Goal: Information Seeking & Learning: Learn about a topic

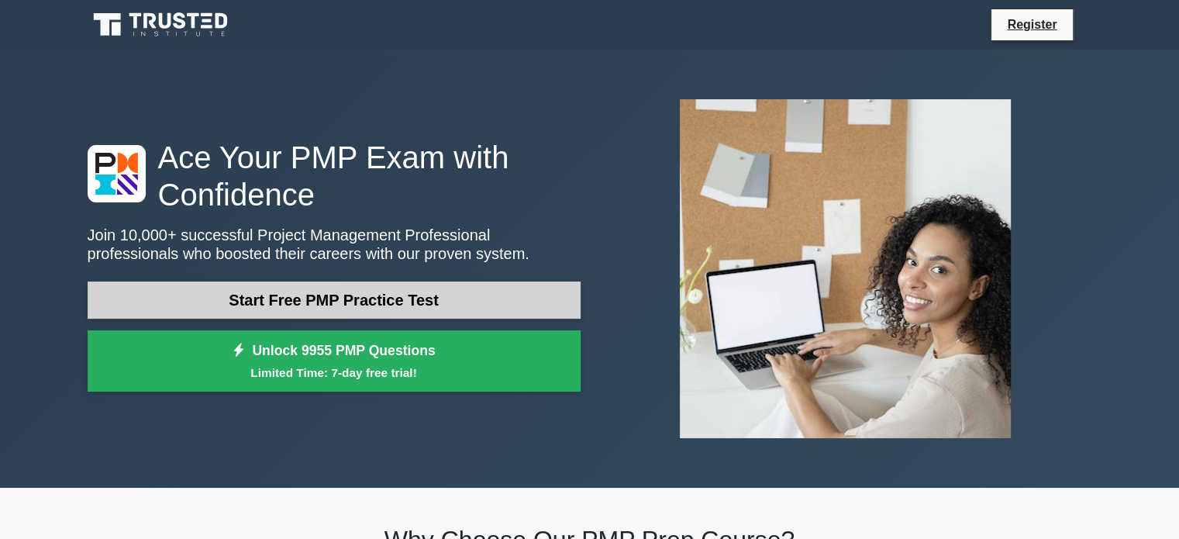
click at [414, 302] on link "Start Free PMP Practice Test" at bounding box center [334, 299] width 493 height 37
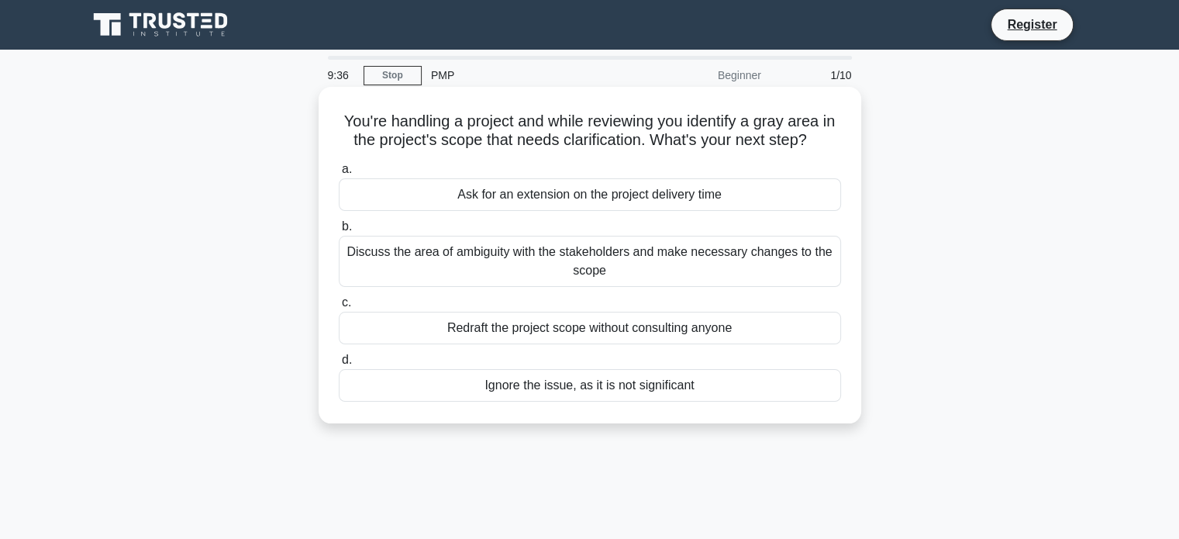
click at [773, 258] on div "Discuss the area of ambiguity with the stakeholders and make necessary changes …" at bounding box center [590, 261] width 502 height 51
click at [339, 232] on input "b. Discuss the area of ambiguity with the stakeholders and make necessary chang…" at bounding box center [339, 227] width 0 height 10
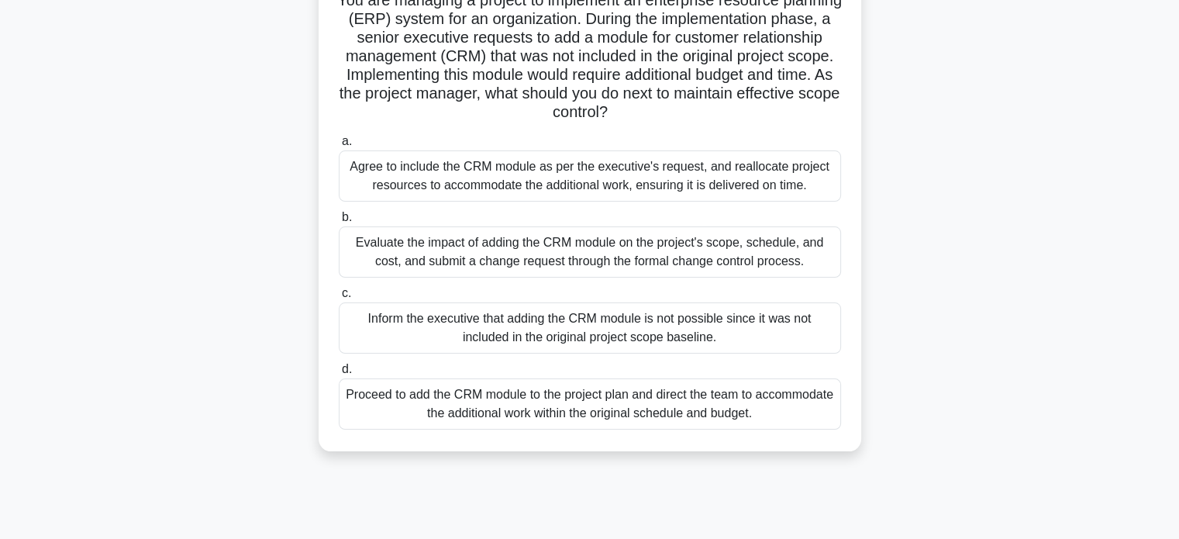
scroll to position [103, 0]
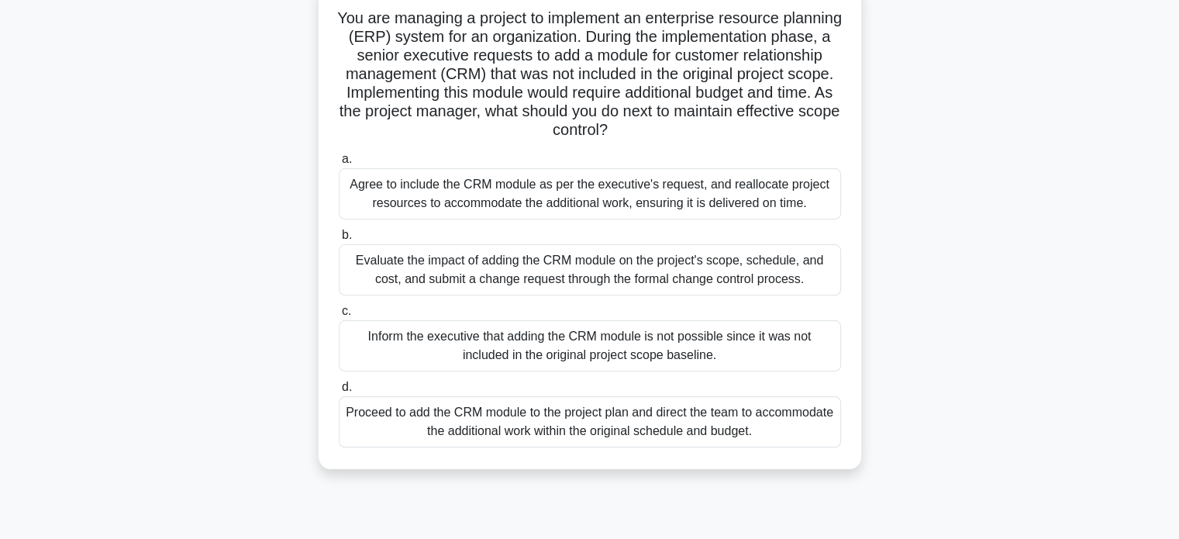
click at [750, 202] on div "Agree to include the CRM module as per the executive's request, and reallocate …" at bounding box center [590, 193] width 502 height 51
click at [339, 164] on input "a. Agree to include the CRM module as per the executive's request, and realloca…" at bounding box center [339, 159] width 0 height 10
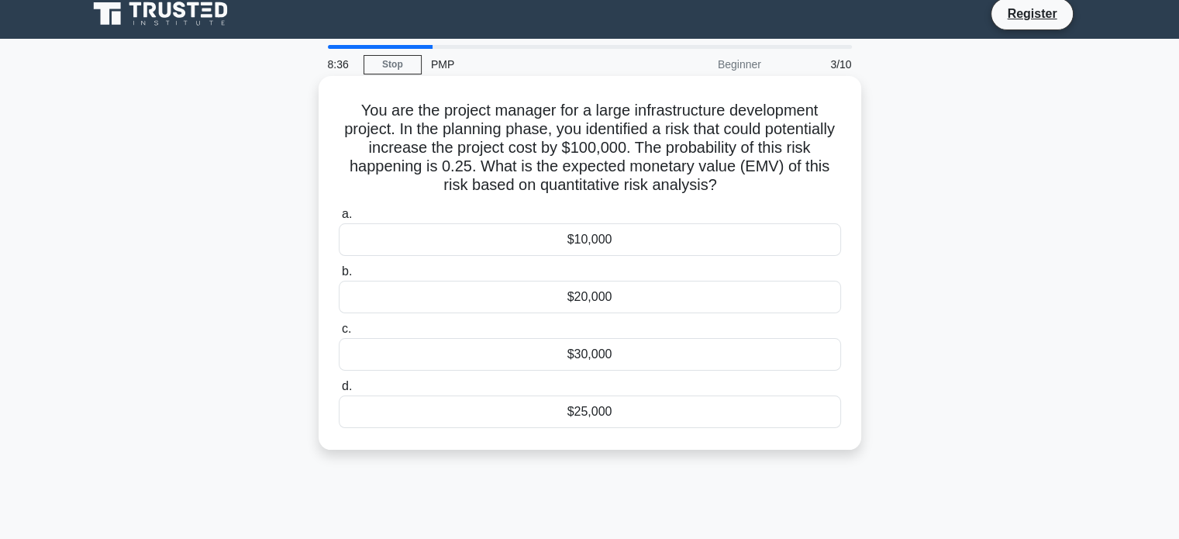
scroll to position [0, 0]
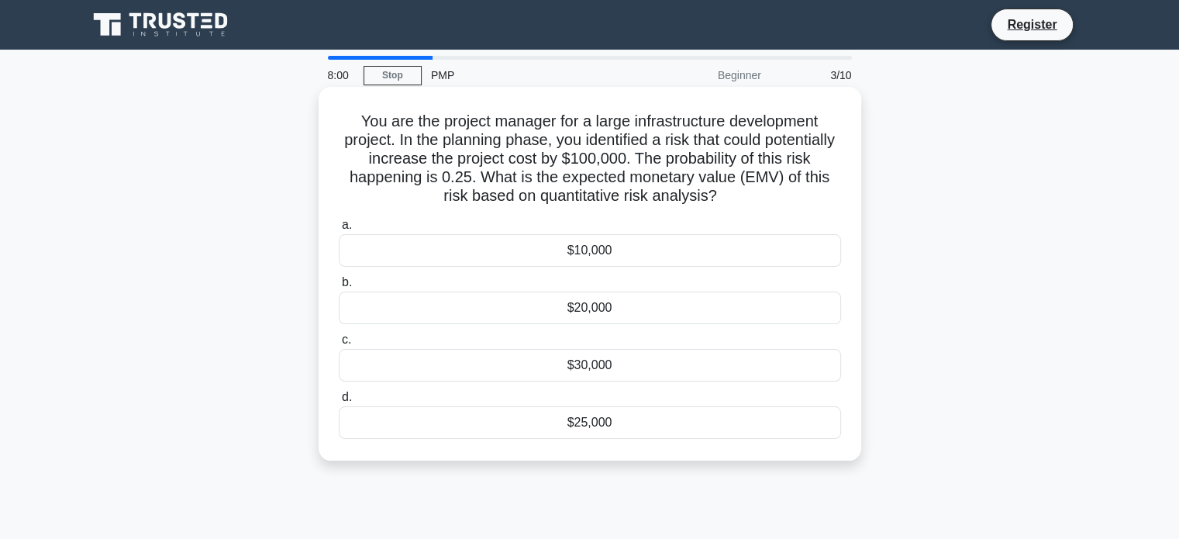
click at [603, 421] on div "$25,000" at bounding box center [590, 422] width 502 height 33
click at [339, 402] on input "d. $25,000" at bounding box center [339, 397] width 0 height 10
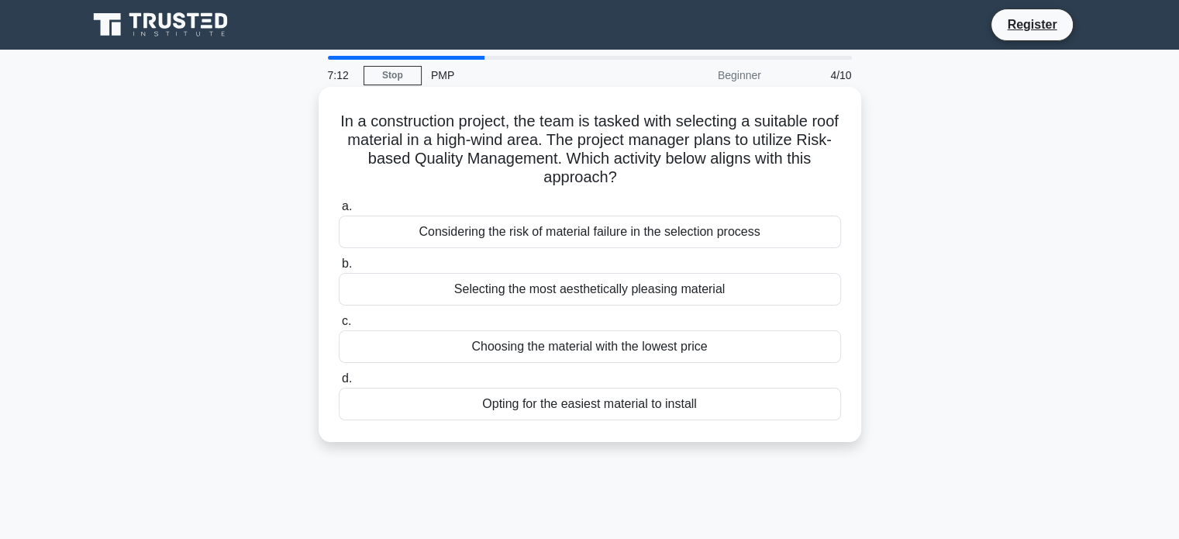
click at [649, 236] on div "Considering the risk of material failure in the selection process" at bounding box center [590, 232] width 502 height 33
click at [339, 212] on input "a. Considering the risk of material failure in the selection process" at bounding box center [339, 207] width 0 height 10
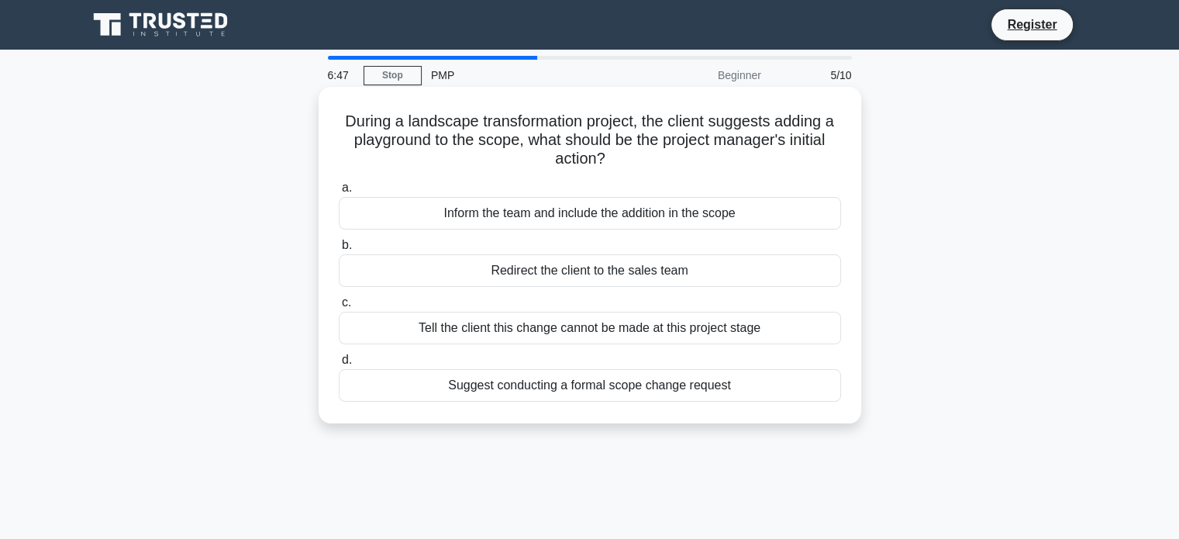
click at [555, 391] on div "Suggest conducting a formal scope change request" at bounding box center [590, 385] width 502 height 33
click at [339, 365] on input "d. Suggest conducting a formal scope change request" at bounding box center [339, 360] width 0 height 10
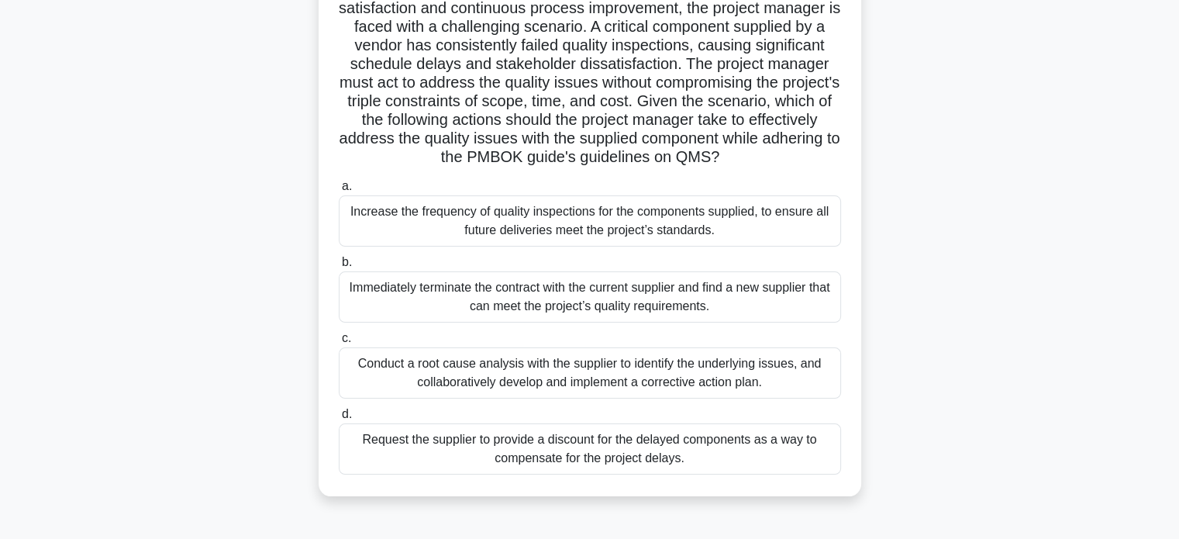
scroll to position [258, 0]
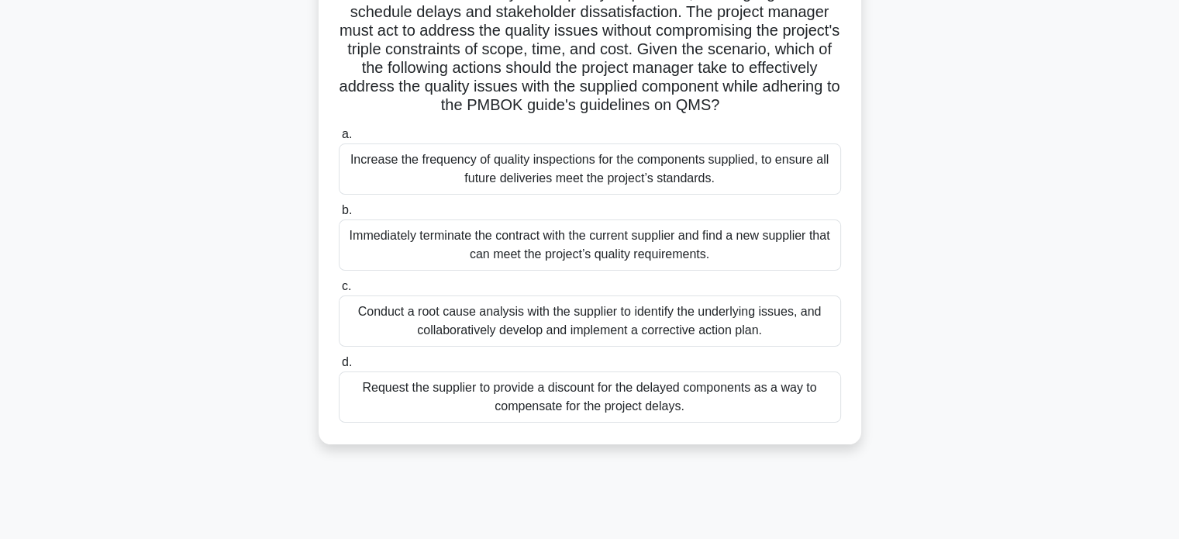
click at [690, 195] on div "Increase the frequency of quality inspections for the components supplied, to e…" at bounding box center [590, 168] width 502 height 51
click at [339, 140] on input "a. Increase the frequency of quality inspections for the components supplied, t…" at bounding box center [339, 134] width 0 height 10
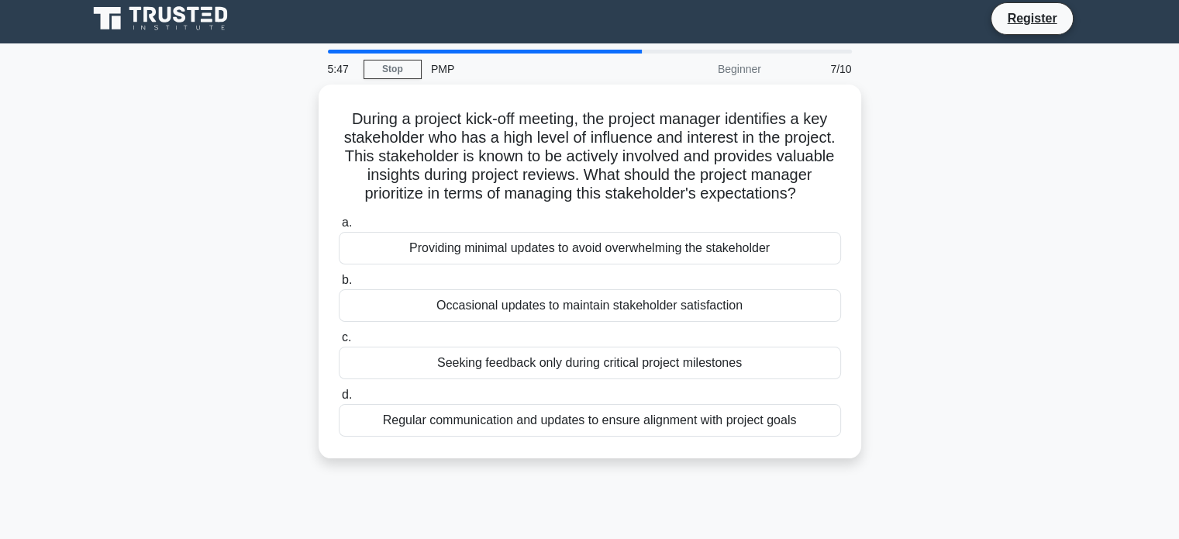
scroll to position [51, 0]
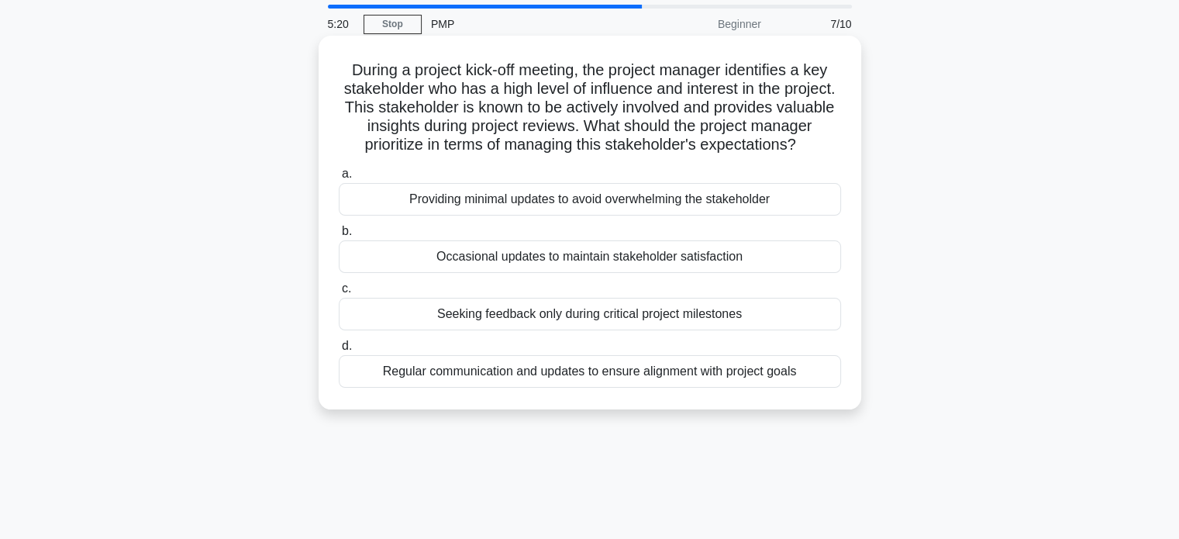
click at [694, 388] on div "Regular communication and updates to ensure alignment with project goals" at bounding box center [590, 371] width 502 height 33
click at [339, 351] on input "d. Regular communication and updates to ensure alignment with project goals" at bounding box center [339, 346] width 0 height 10
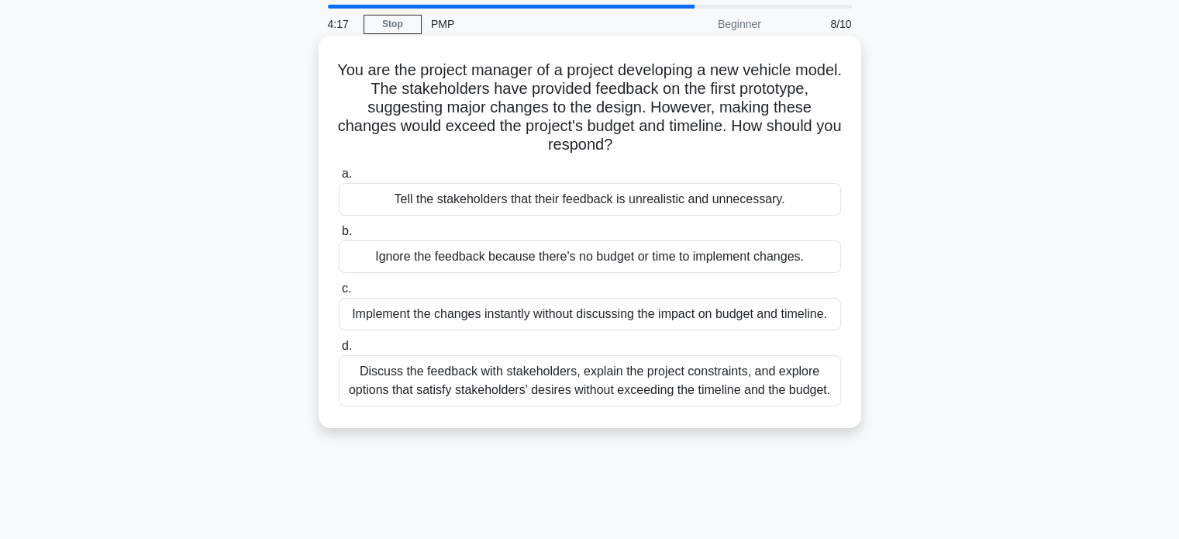
click at [655, 380] on div "Discuss the feedback with stakeholders, explain the project constraints, and ex…" at bounding box center [590, 380] width 502 height 51
click at [339, 351] on input "d. Discuss the feedback with stakeholders, explain the project constraints, and…" at bounding box center [339, 346] width 0 height 10
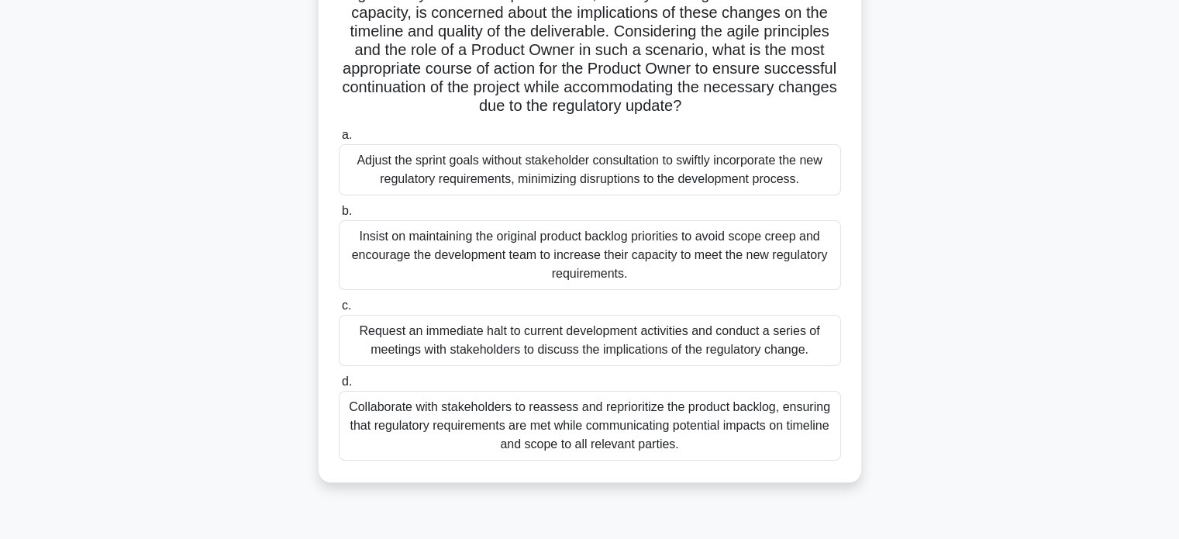
scroll to position [258, 0]
click at [698, 170] on div "Adjust the sprint goals without stakeholder consultation to swiftly incorporate…" at bounding box center [590, 168] width 502 height 51
click at [339, 140] on input "a. Adjust the sprint goals without stakeholder consultation to swiftly incorpor…" at bounding box center [339, 134] width 0 height 10
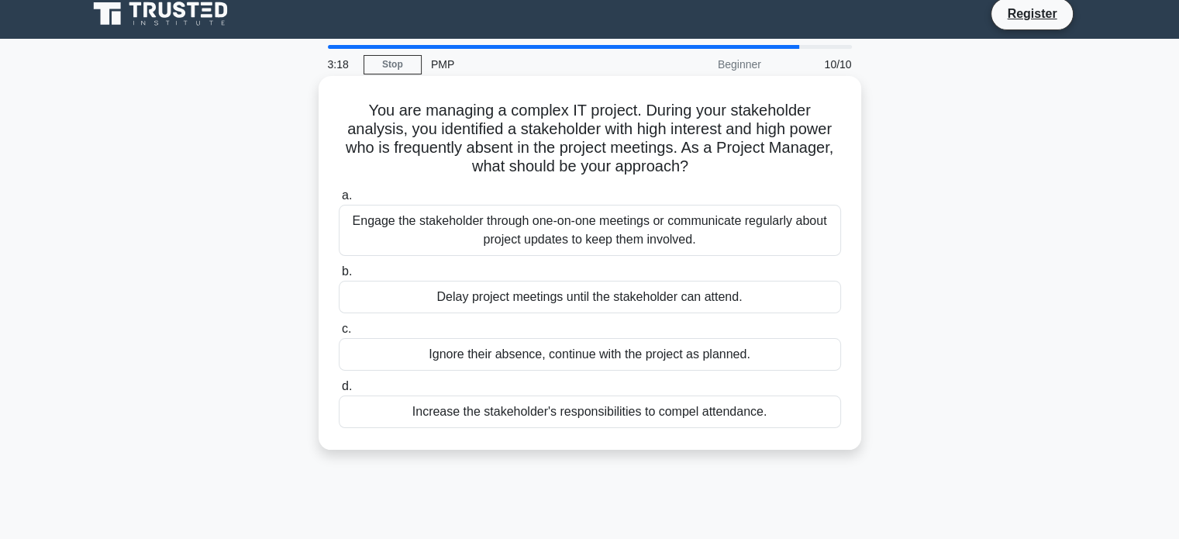
scroll to position [0, 0]
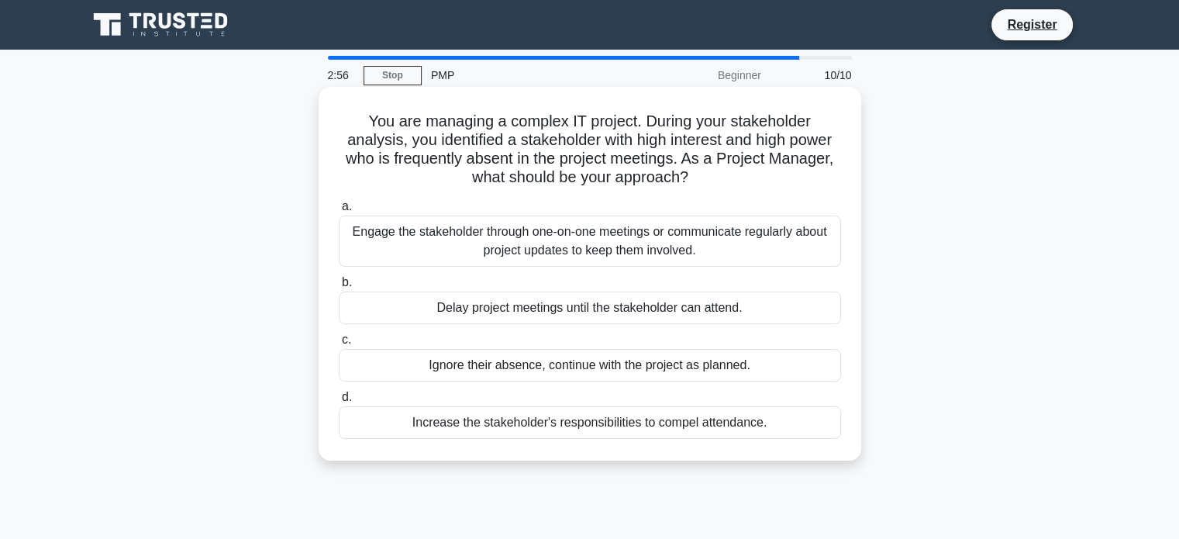
click at [625, 236] on div "Engage the stakeholder through one-on-one meetings or communicate regularly abo…" at bounding box center [590, 241] width 502 height 51
click at [339, 212] on input "a. Engage the stakeholder through one-on-one meetings or communicate regularly …" at bounding box center [339, 207] width 0 height 10
